Goal: Find specific page/section: Find specific page/section

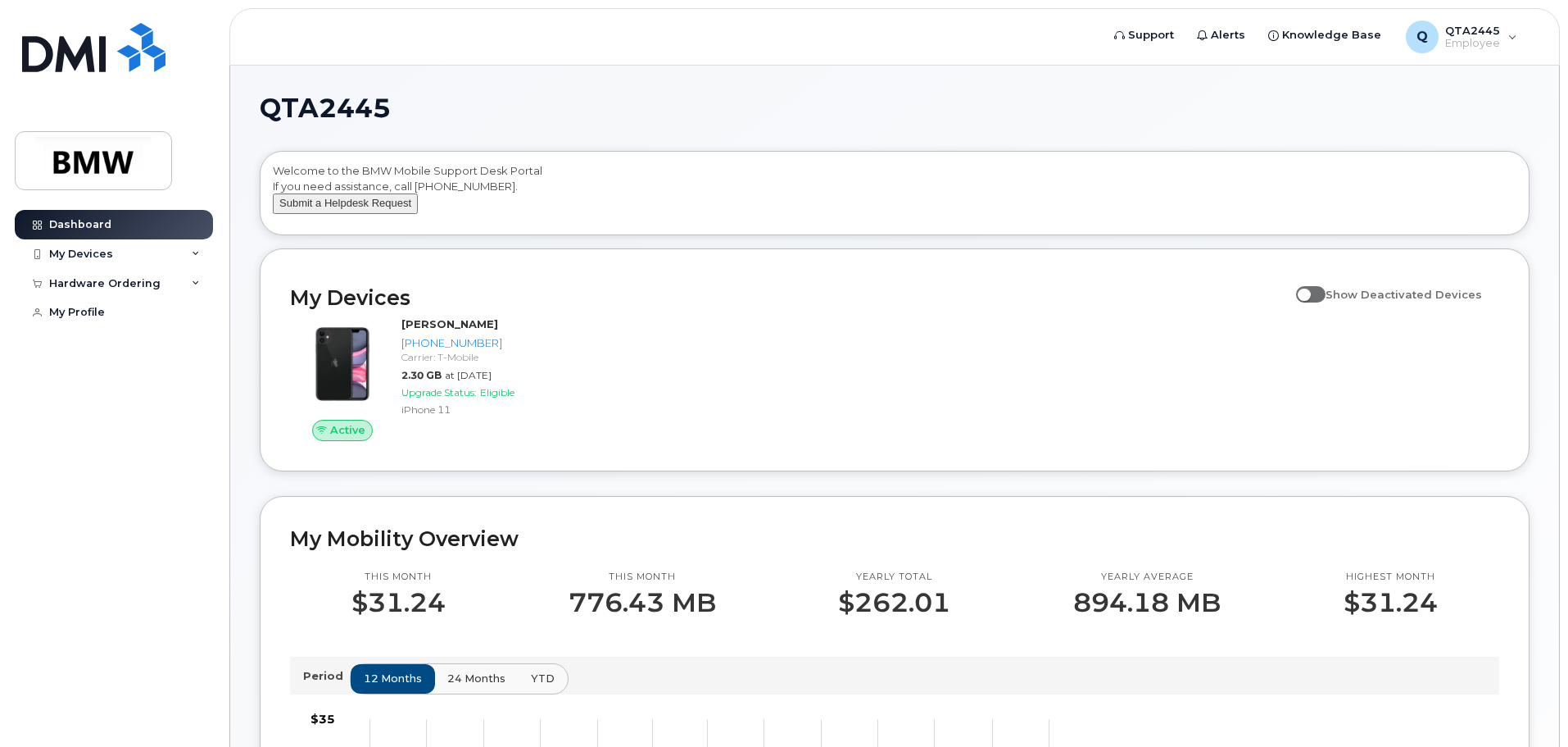
click at [349, 214] on button "Submit a Helpdesk Request" at bounding box center [345, 204] width 145 height 20
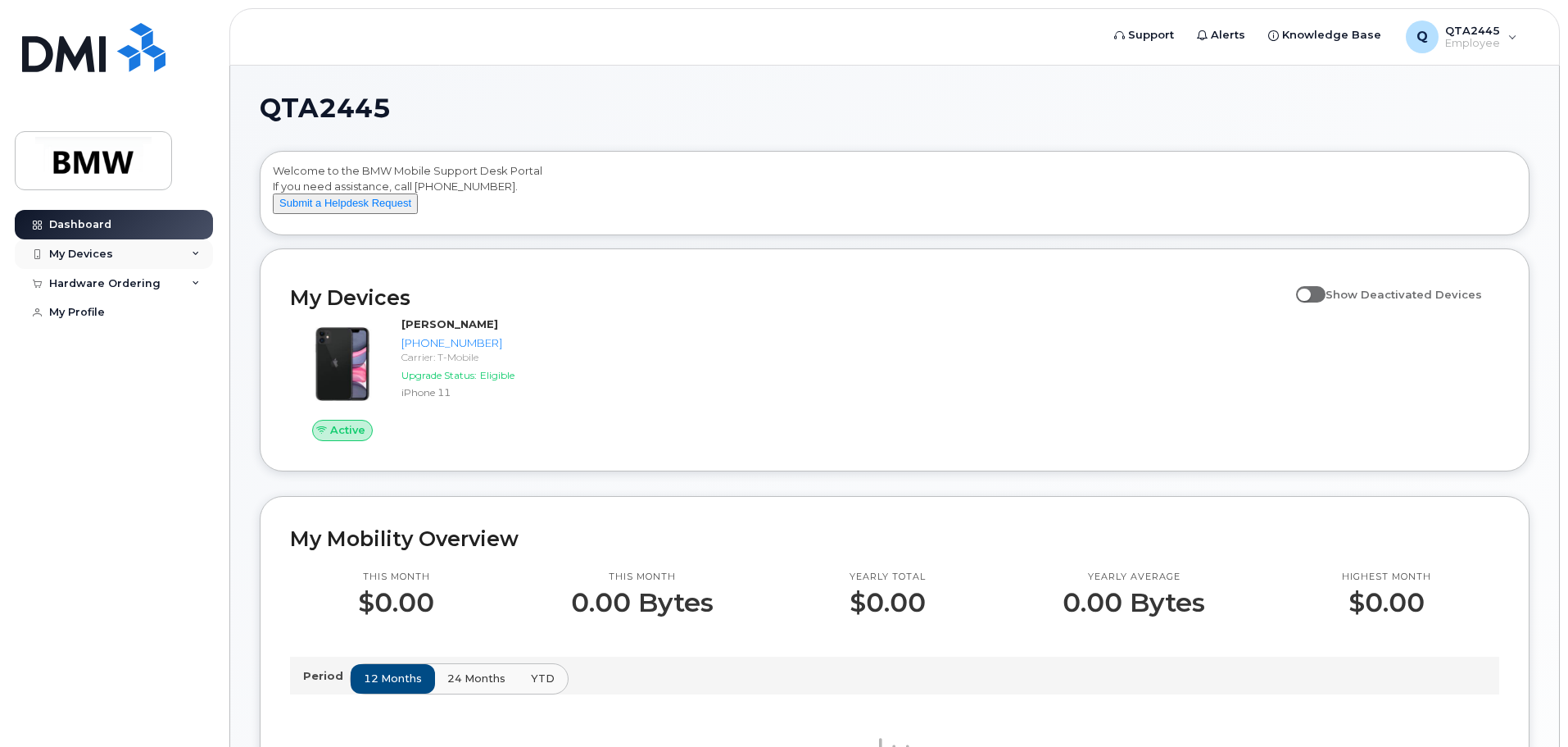
click at [94, 255] on div "My Devices" at bounding box center [81, 255] width 64 height 13
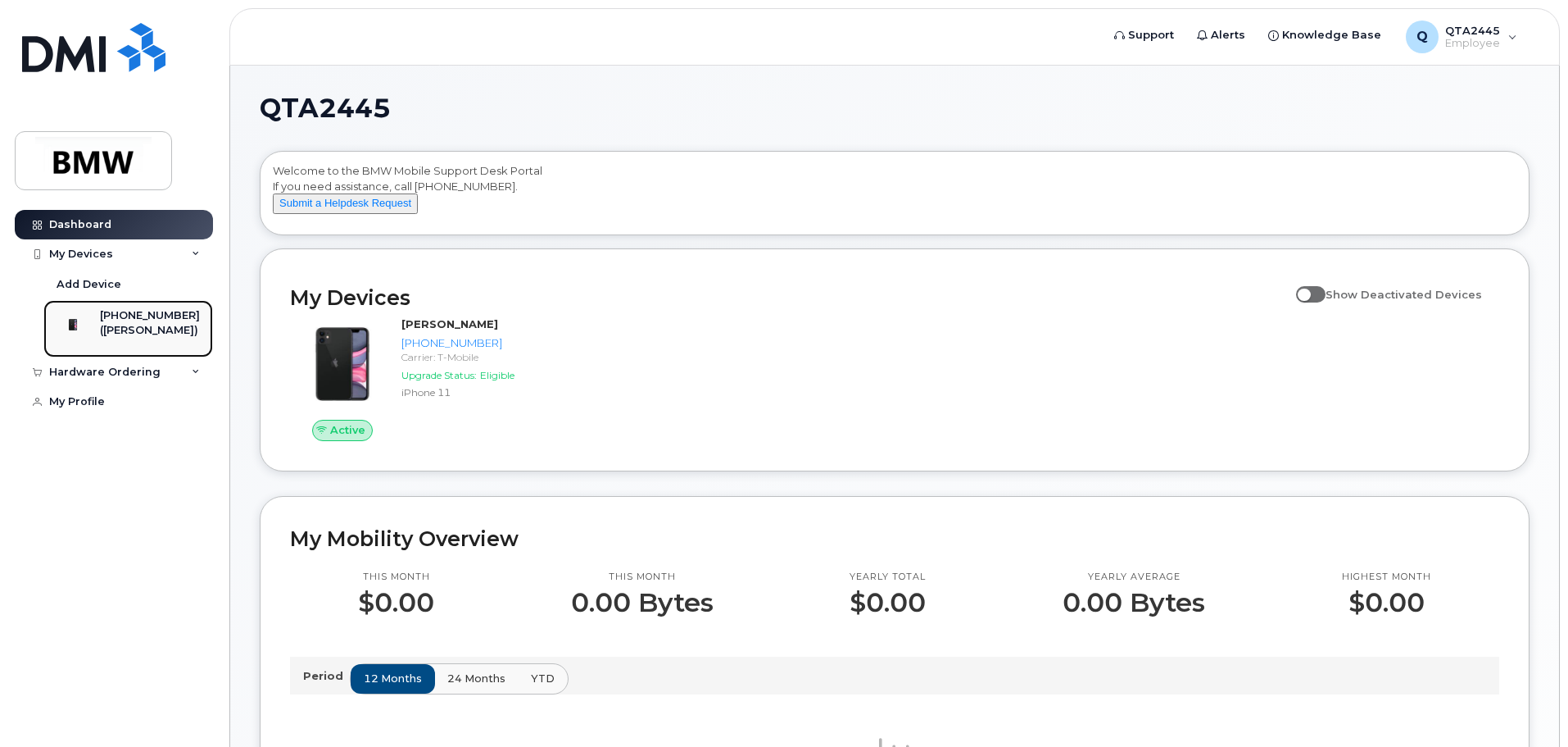
click at [147, 325] on div "([PERSON_NAME])" at bounding box center [150, 331] width 100 height 15
